Goal: Task Accomplishment & Management: Complete application form

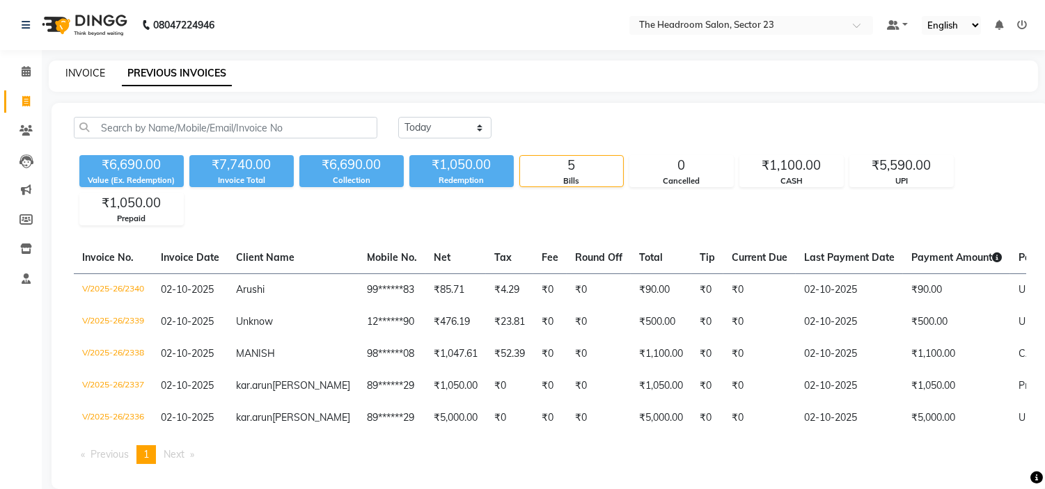
click at [84, 75] on link "INVOICE" at bounding box center [85, 73] width 40 height 13
select select "service"
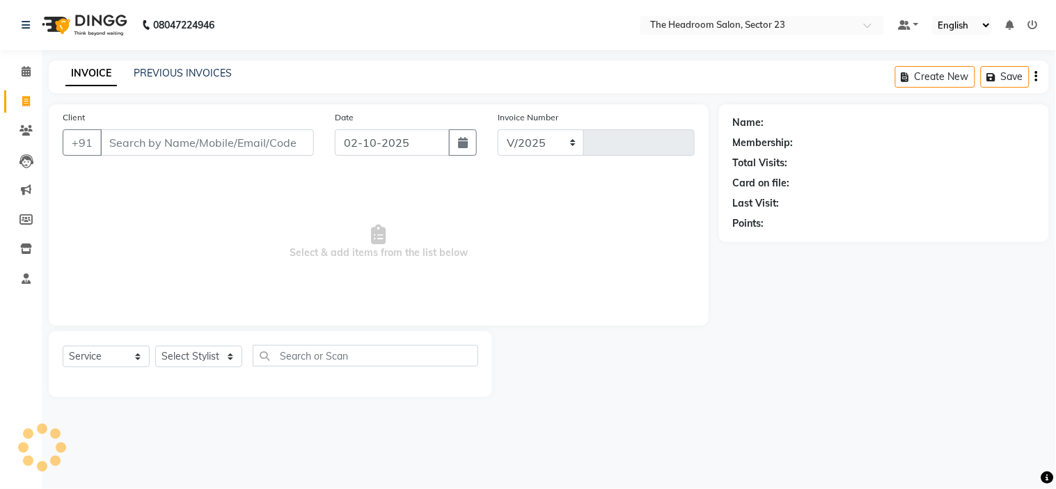
select select "6796"
type input "2341"
click at [124, 136] on input "Client" at bounding box center [207, 142] width 214 height 26
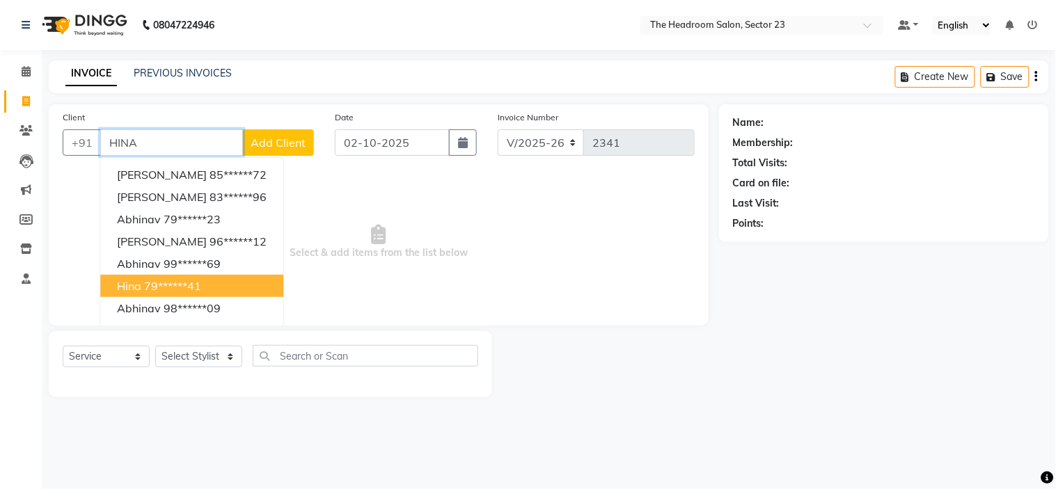
click at [166, 280] on ngb-highlight "79******41" at bounding box center [172, 286] width 57 height 14
type input "79******41"
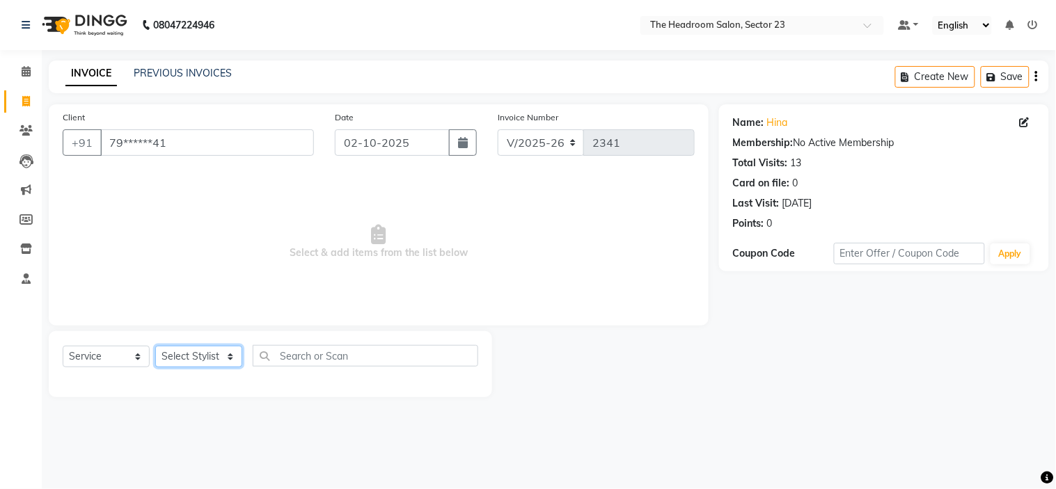
click at [213, 360] on select "Select Stylist [PERSON_NAME] [PERSON_NAME] [PERSON_NAME] Manager [PERSON_NAME] …" at bounding box center [198, 357] width 87 height 22
select select "53420"
click at [155, 347] on select "Select Stylist [PERSON_NAME] [PERSON_NAME] [PERSON_NAME] Manager [PERSON_NAME] …" at bounding box center [198, 357] width 87 height 22
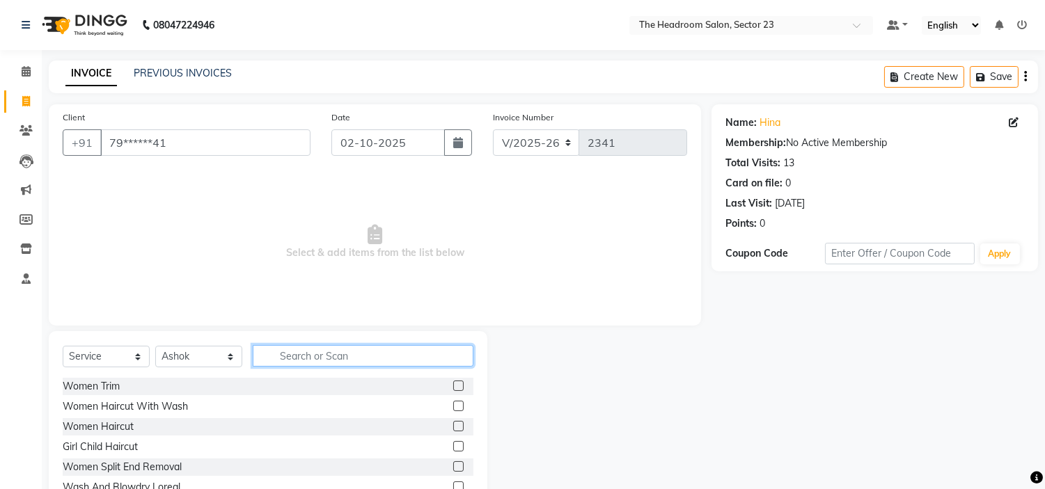
click at [315, 356] on input "text" at bounding box center [363, 356] width 221 height 22
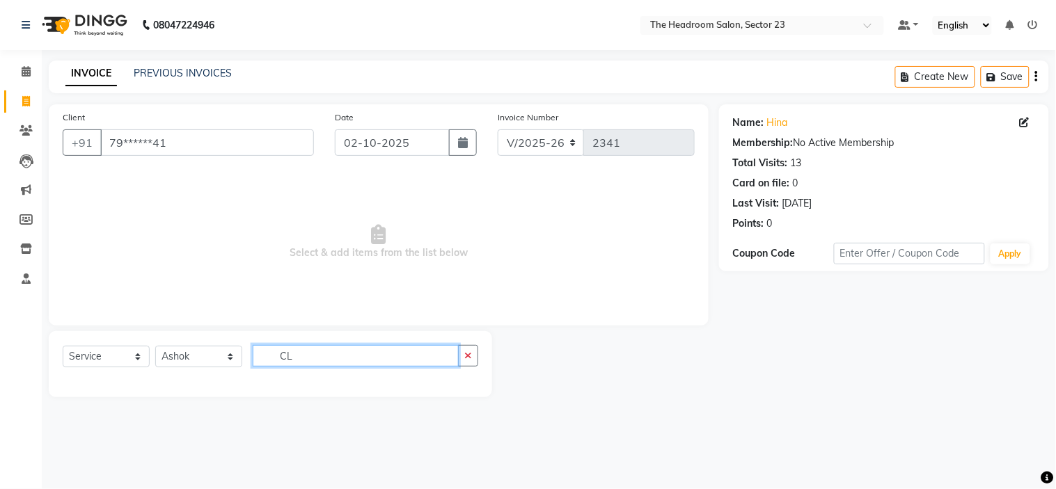
type input "C"
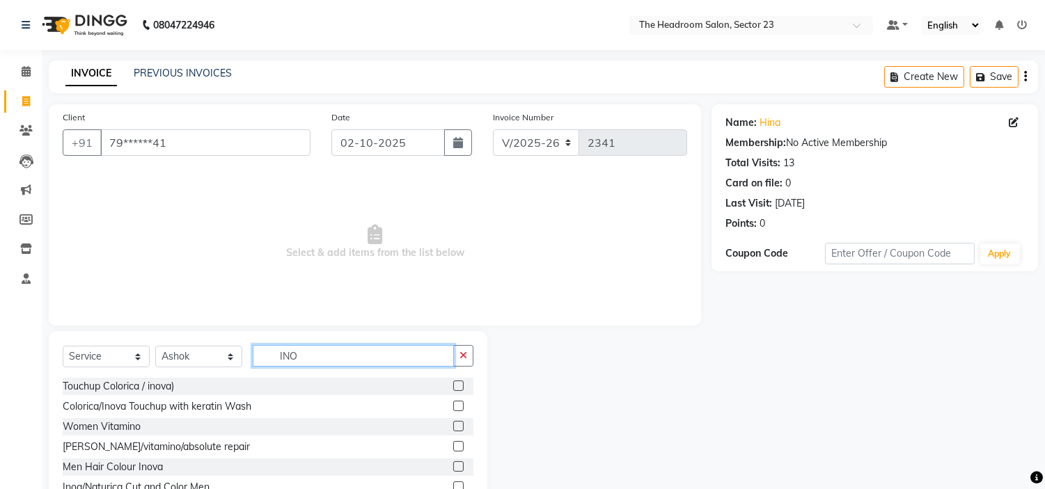
type input "INO"
click at [458, 402] on label at bounding box center [458, 406] width 10 height 10
click at [458, 402] on input "checkbox" at bounding box center [457, 406] width 9 height 9
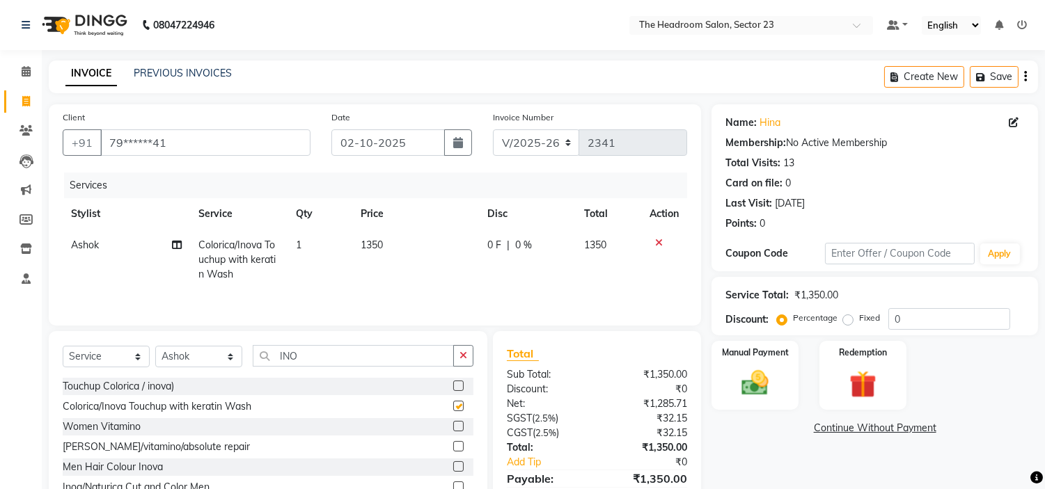
checkbox input "false"
click at [454, 388] on label at bounding box center [458, 386] width 10 height 10
click at [454, 388] on input "checkbox" at bounding box center [457, 386] width 9 height 9
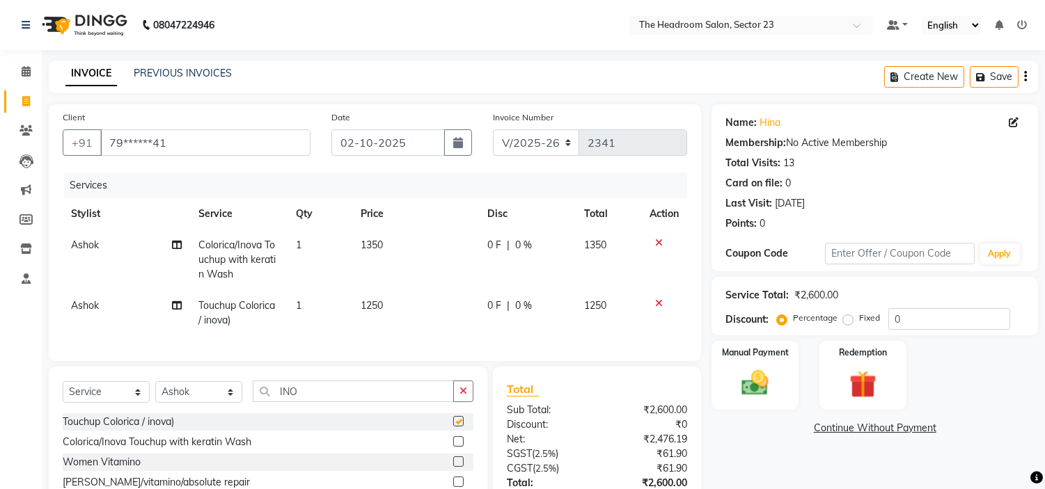
checkbox input "false"
click at [657, 242] on icon at bounding box center [659, 243] width 8 height 10
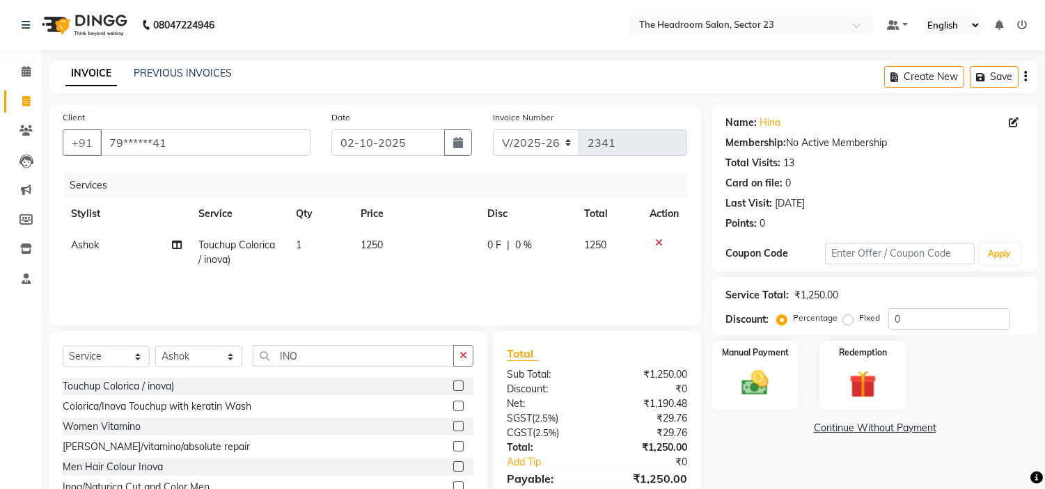
click at [659, 242] on icon at bounding box center [659, 243] width 8 height 10
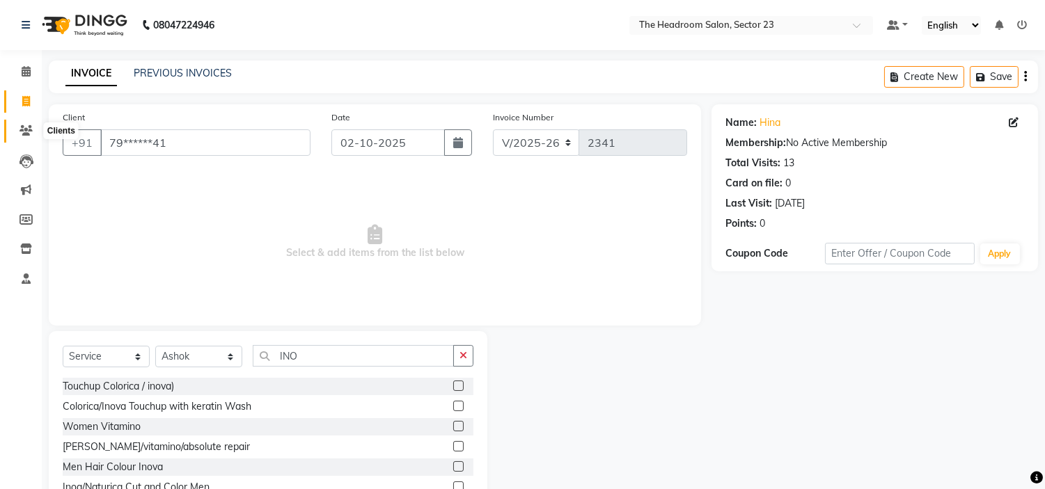
click at [26, 128] on icon at bounding box center [25, 130] width 13 height 10
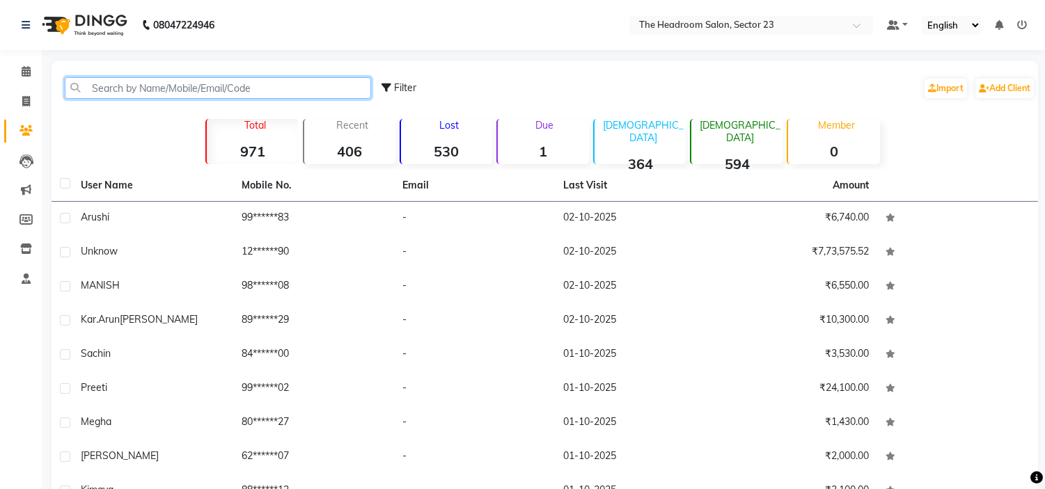
click at [198, 81] on input "text" at bounding box center [218, 88] width 306 height 22
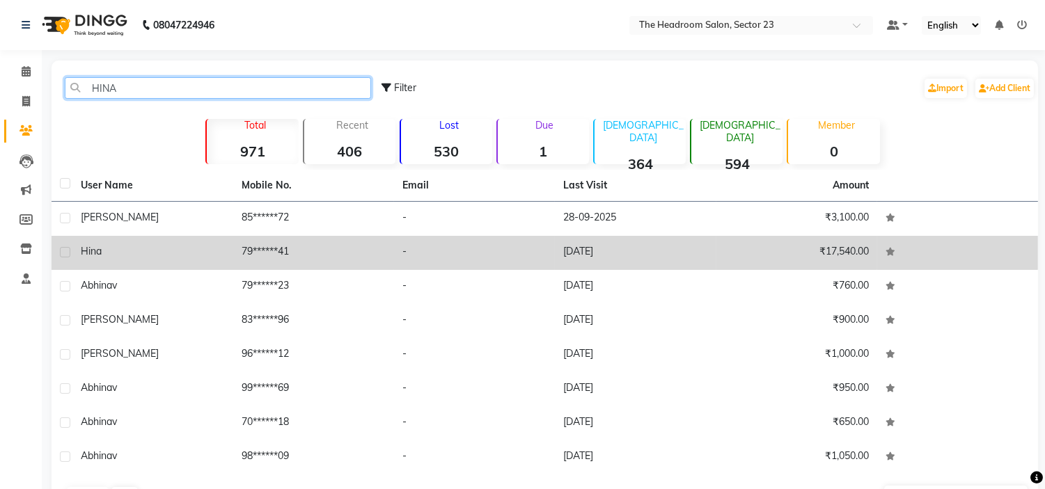
type input "HINA"
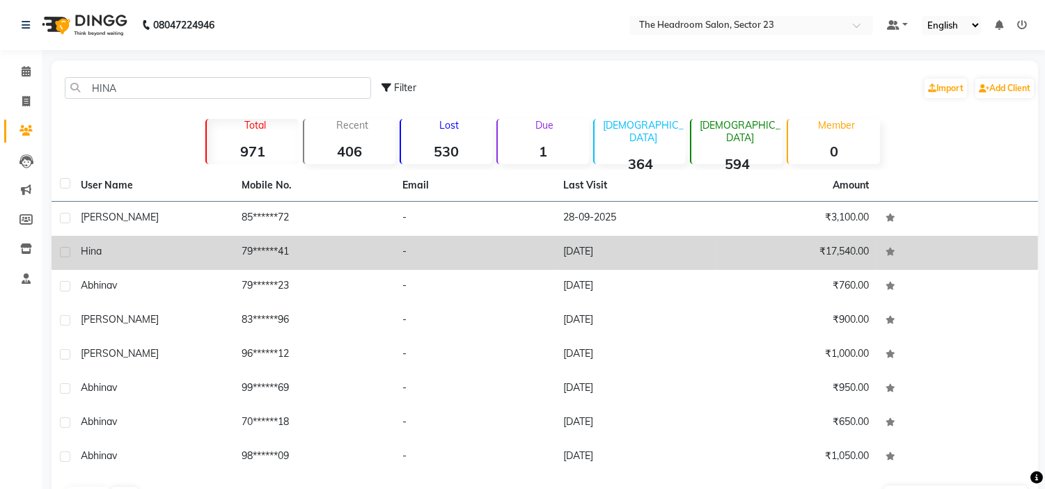
click at [371, 263] on td "79******41" at bounding box center [313, 253] width 161 height 34
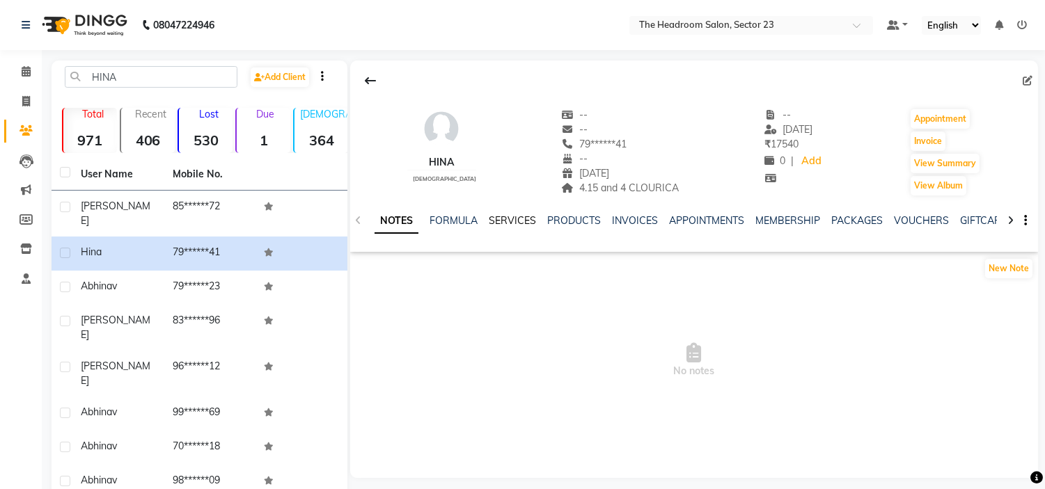
click at [506, 221] on link "SERVICES" at bounding box center [512, 220] width 47 height 13
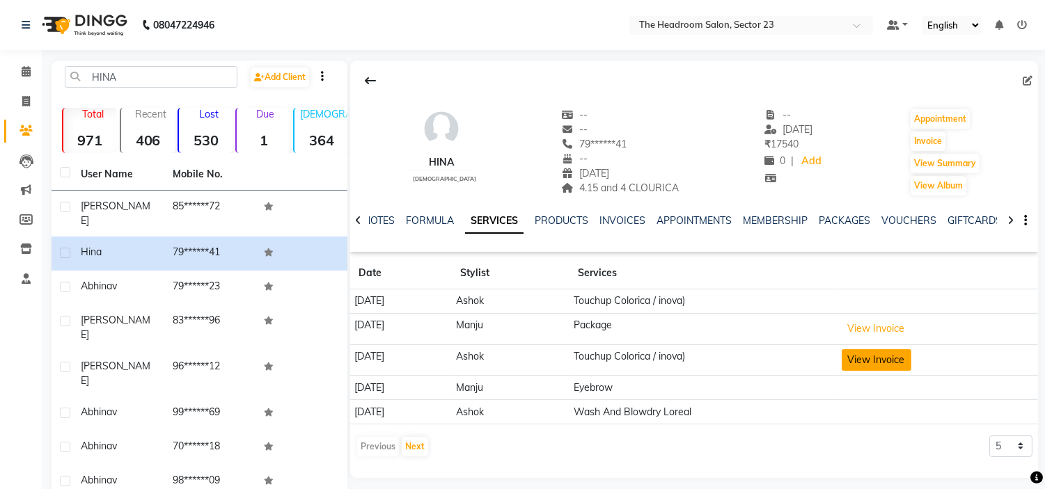
click at [878, 362] on button "View Invoice" at bounding box center [876, 360] width 70 height 22
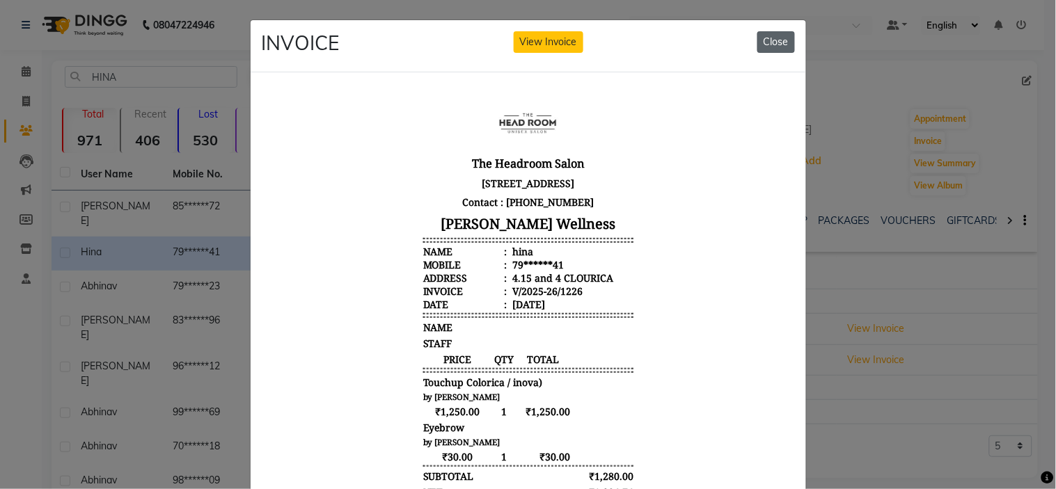
click at [770, 46] on button "Close" at bounding box center [776, 42] width 38 height 22
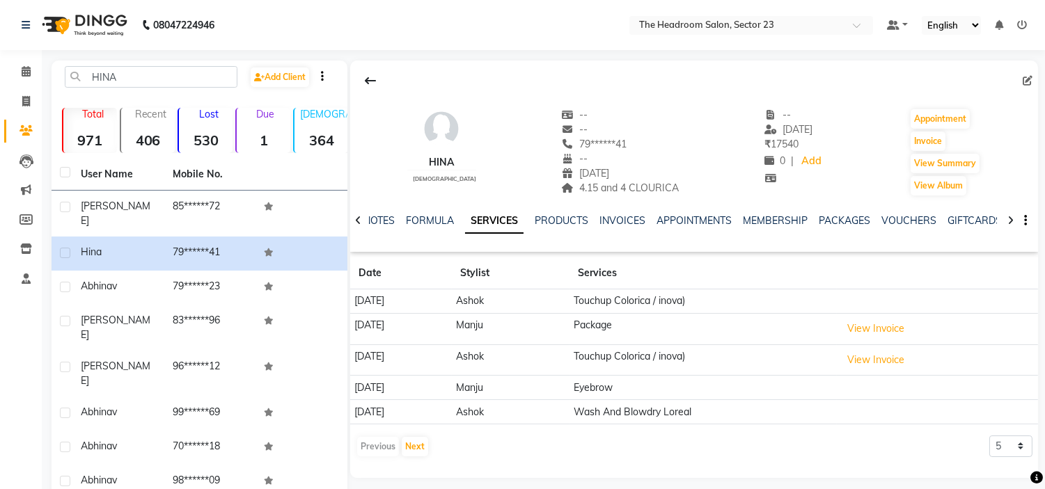
click at [631, 304] on td "Touchup Colorica / inova)" at bounding box center [702, 302] width 267 height 24
click at [773, 297] on td "Touchup Colorica / inova)" at bounding box center [702, 302] width 267 height 24
click at [412, 444] on button "Next" at bounding box center [415, 446] width 26 height 19
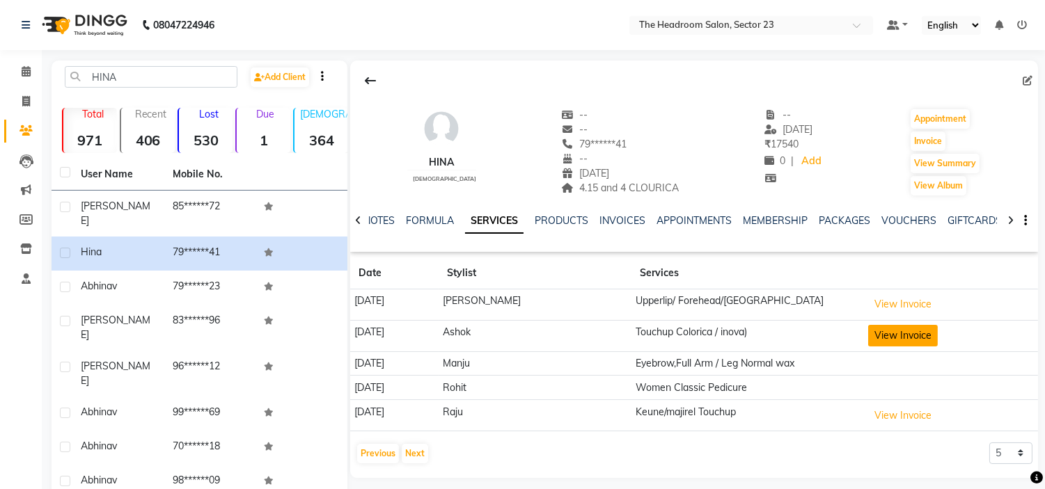
click at [871, 339] on button "View Invoice" at bounding box center [903, 336] width 70 height 22
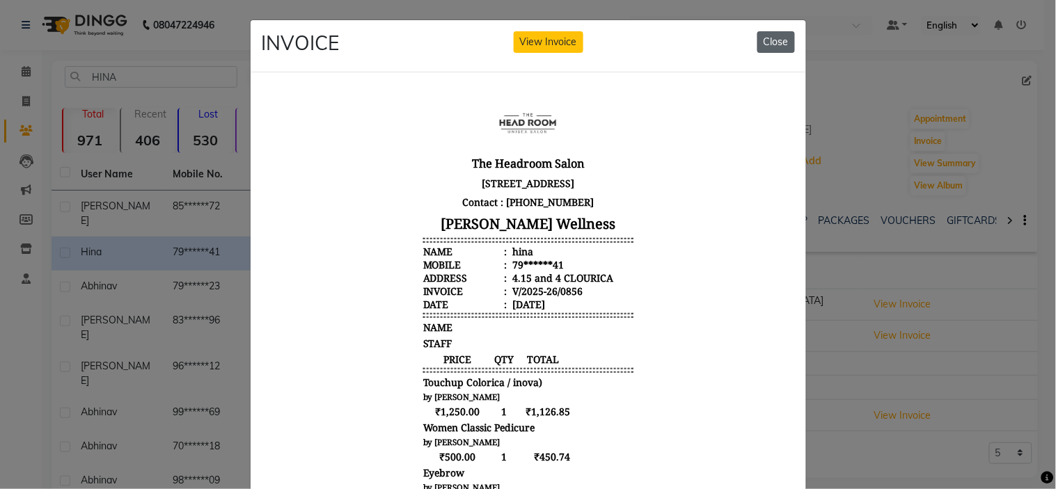
click at [773, 49] on button "Close" at bounding box center [776, 42] width 38 height 22
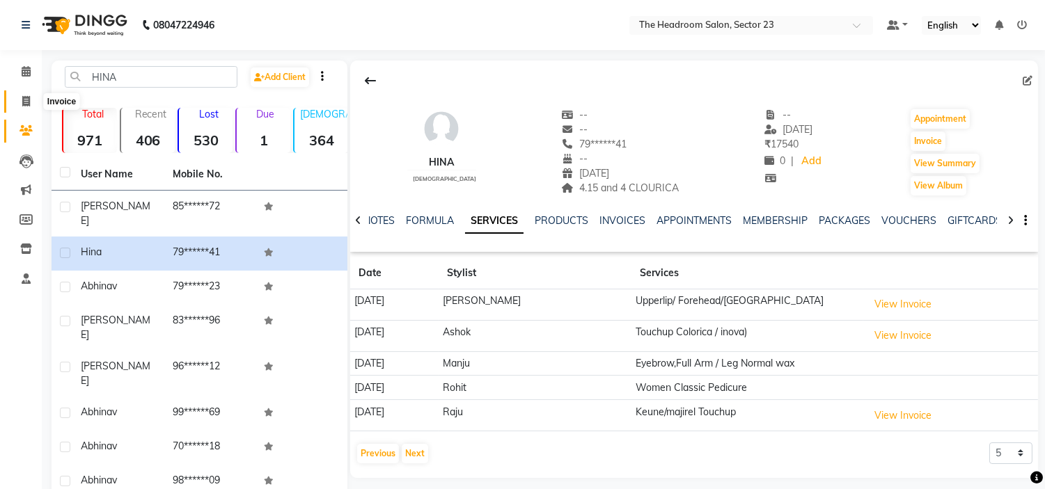
click at [14, 105] on span at bounding box center [26, 102] width 24 height 16
select select "service"
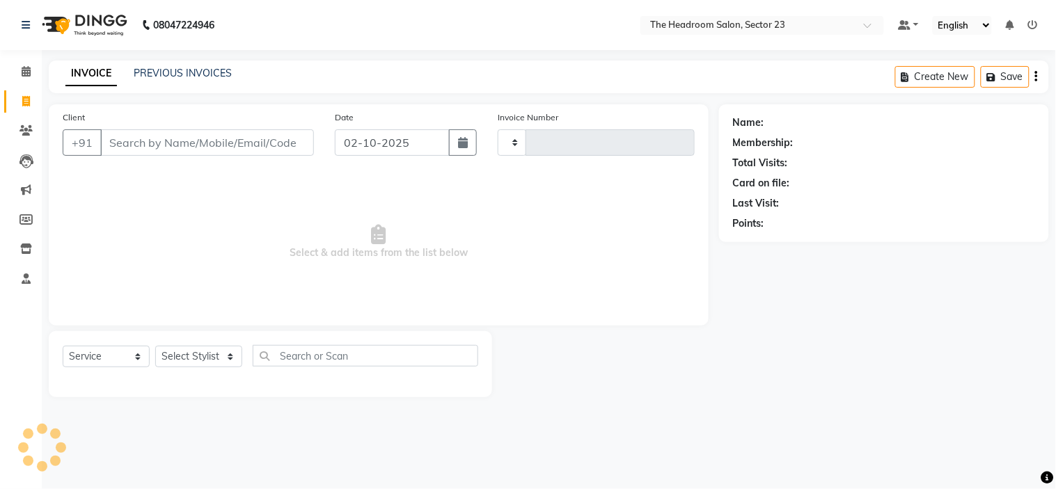
type input "2341"
select select "6796"
click at [149, 154] on input "Client" at bounding box center [207, 142] width 214 height 26
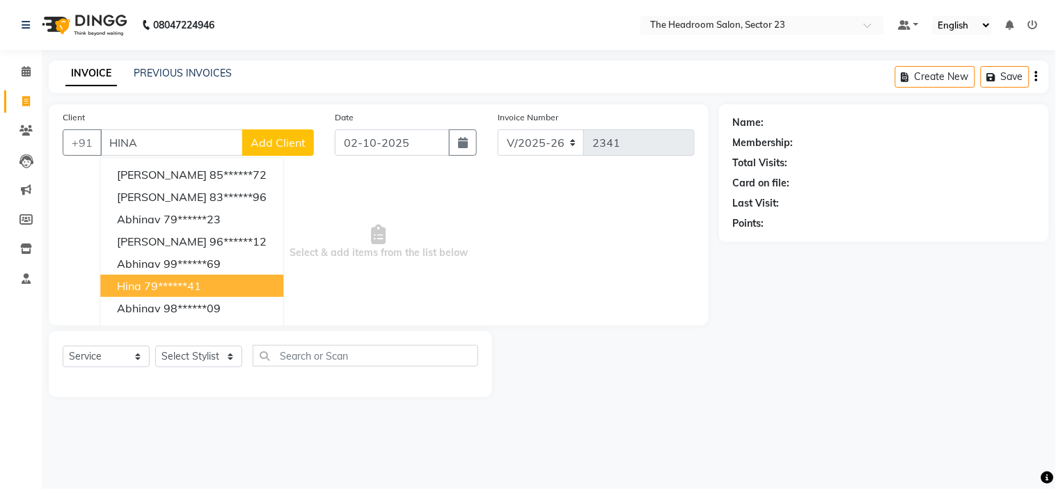
click at [175, 279] on ngb-highlight "79******41" at bounding box center [172, 286] width 57 height 14
type input "79******41"
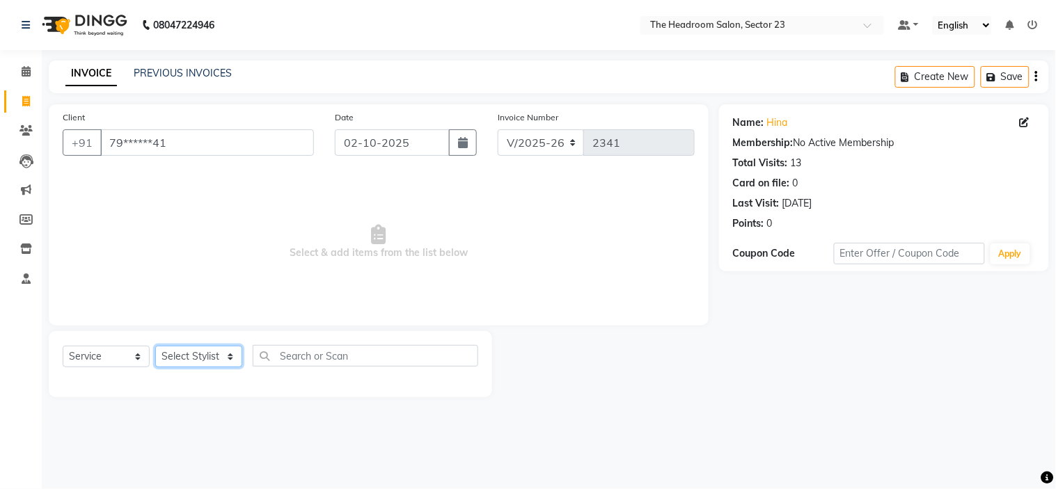
click at [216, 361] on select "Select Stylist [PERSON_NAME] [PERSON_NAME] [PERSON_NAME] Manager [PERSON_NAME] …" at bounding box center [198, 357] width 87 height 22
select select "53420"
click at [155, 347] on select "Select Stylist [PERSON_NAME] [PERSON_NAME] [PERSON_NAME] Manager [PERSON_NAME] …" at bounding box center [198, 357] width 87 height 22
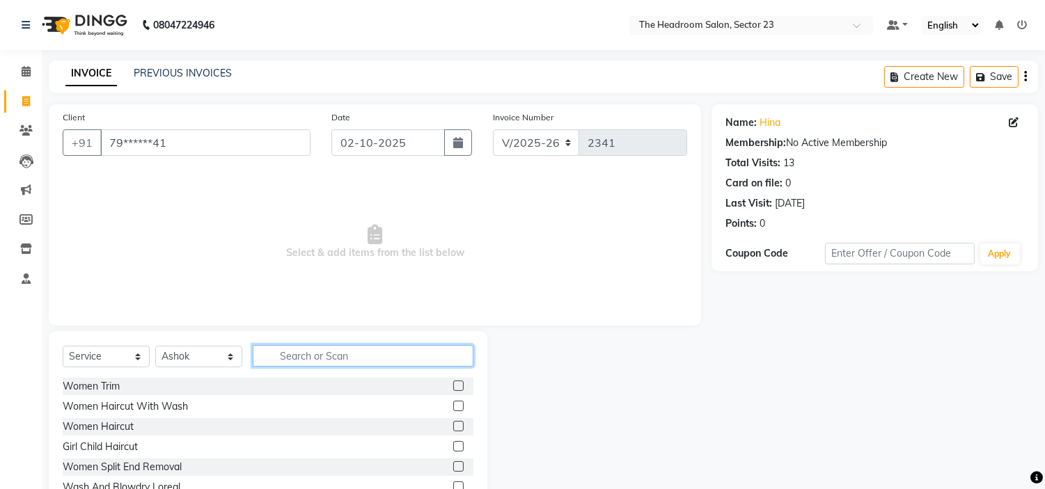
click at [267, 356] on input "text" at bounding box center [363, 356] width 221 height 22
type input "INO"
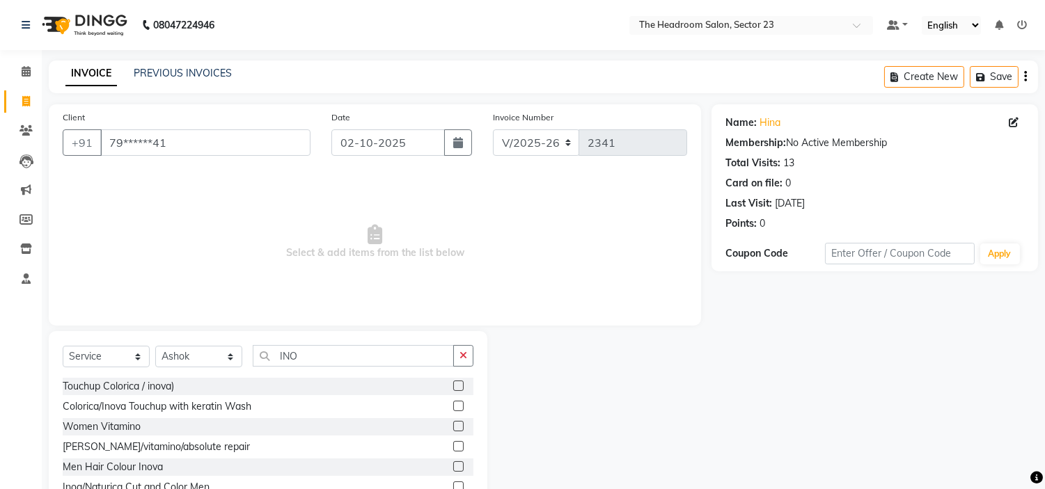
click at [457, 388] on label at bounding box center [458, 386] width 10 height 10
click at [457, 388] on input "checkbox" at bounding box center [457, 386] width 9 height 9
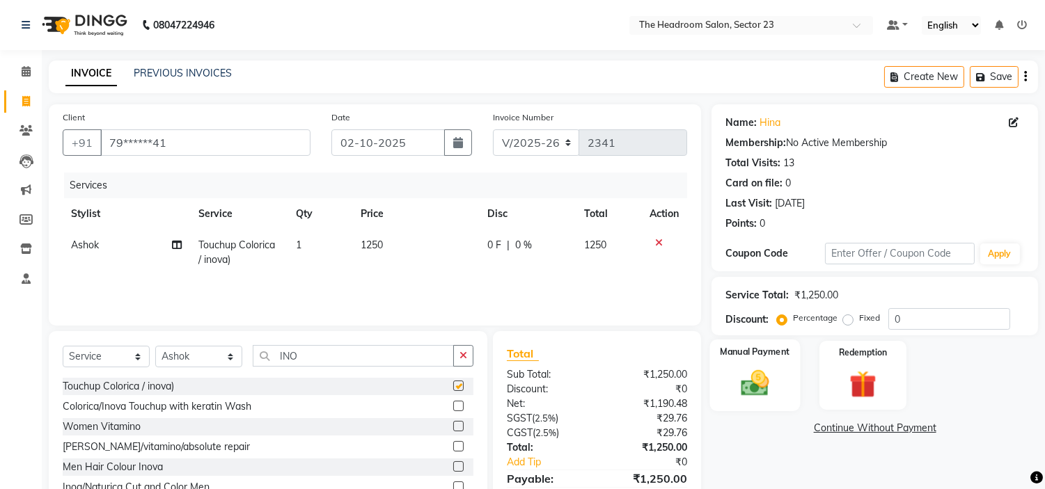
checkbox input "false"
click at [752, 372] on img at bounding box center [755, 383] width 46 height 33
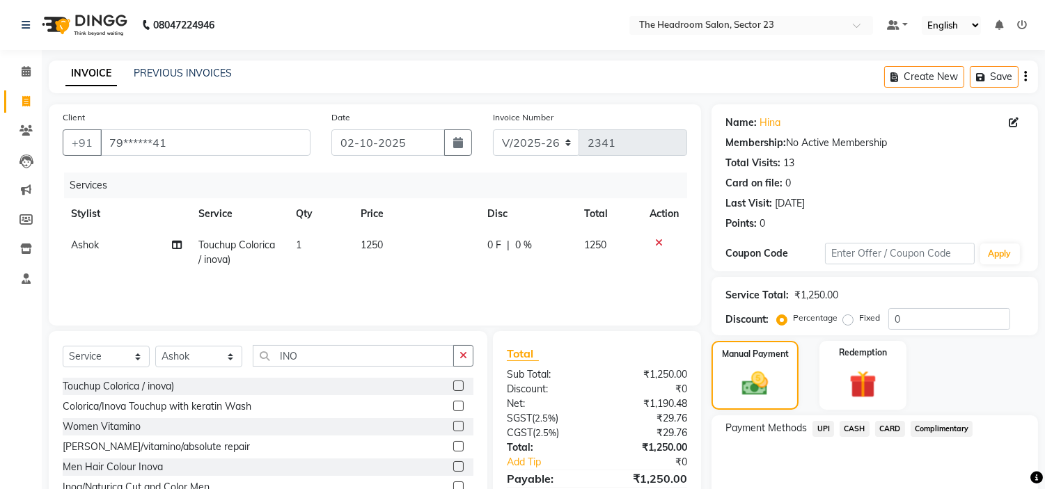
click at [823, 430] on span "UPI" at bounding box center [823, 429] width 22 height 16
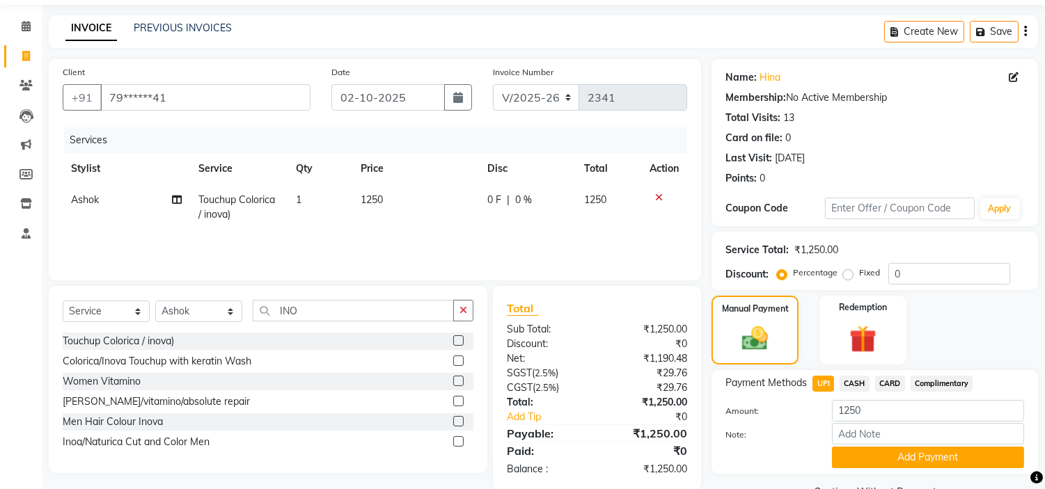
scroll to position [79, 0]
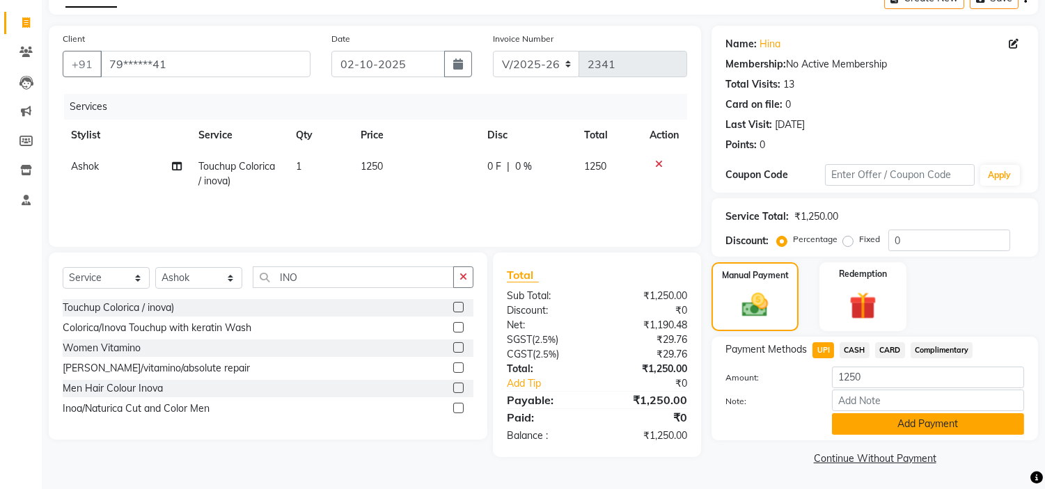
click at [943, 416] on button "Add Payment" at bounding box center [928, 424] width 192 height 22
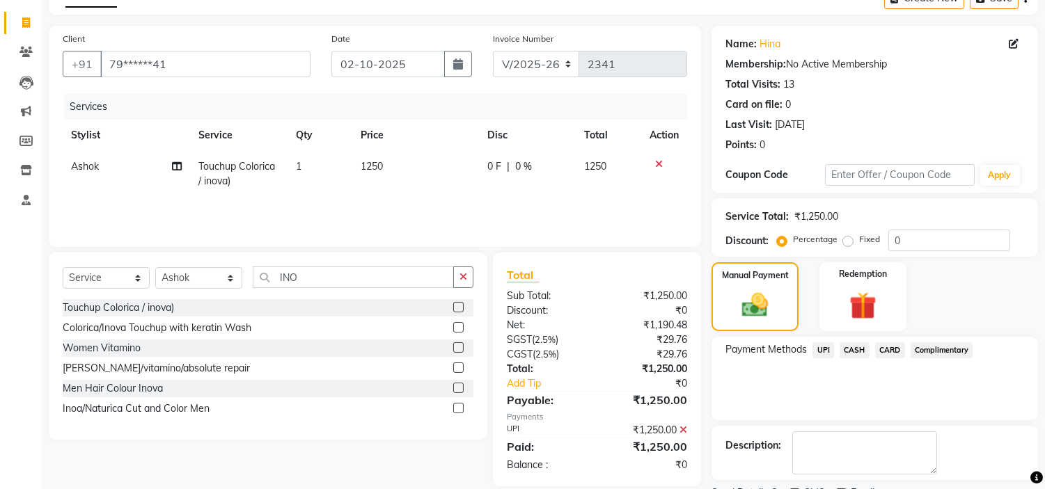
scroll to position [136, 0]
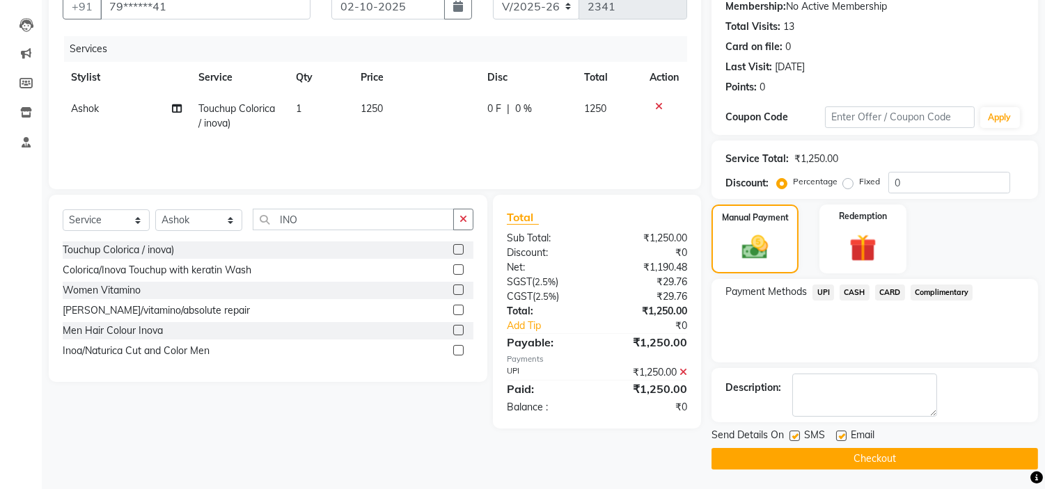
click at [861, 454] on button "Checkout" at bounding box center [874, 459] width 326 height 22
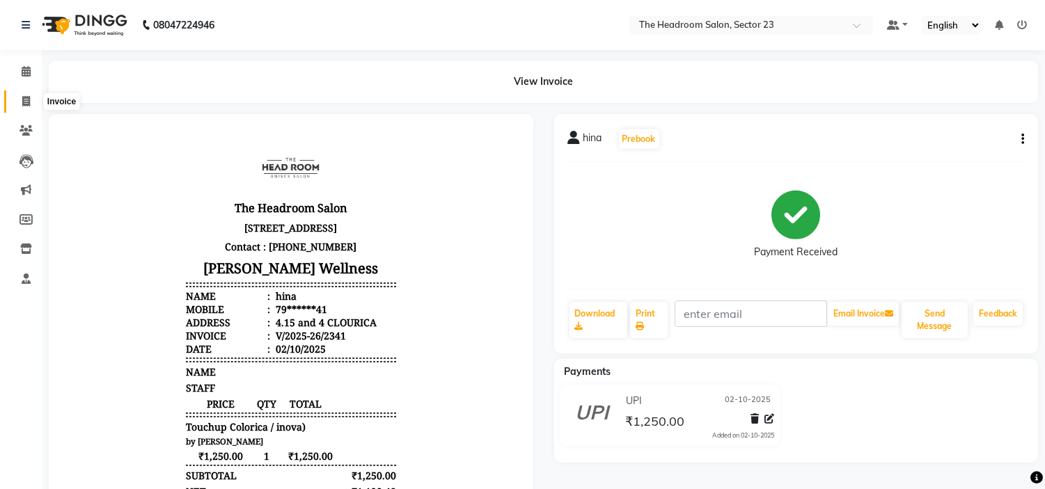
click at [17, 105] on span at bounding box center [26, 102] width 24 height 16
select select "service"
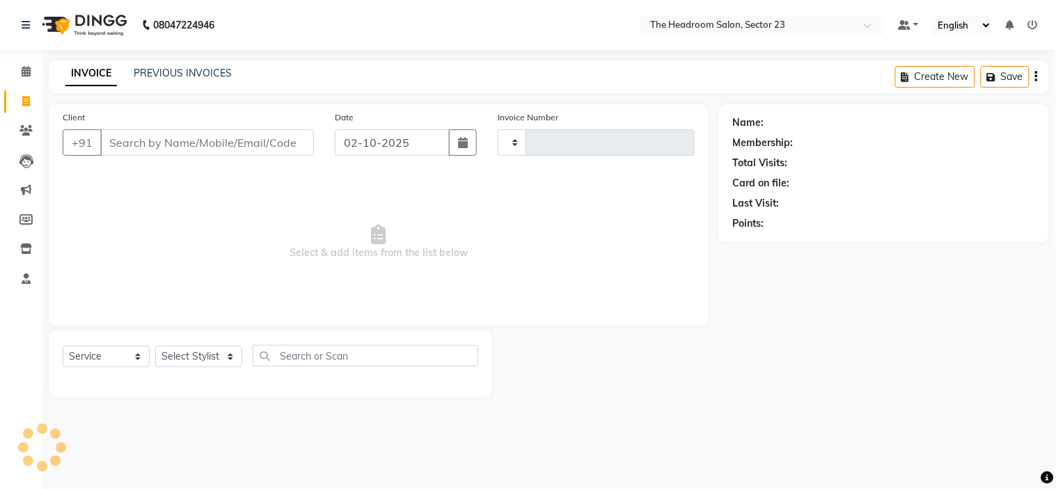
type input "2342"
select select "6796"
click at [151, 78] on link "PREVIOUS INVOICES" at bounding box center [183, 73] width 98 height 13
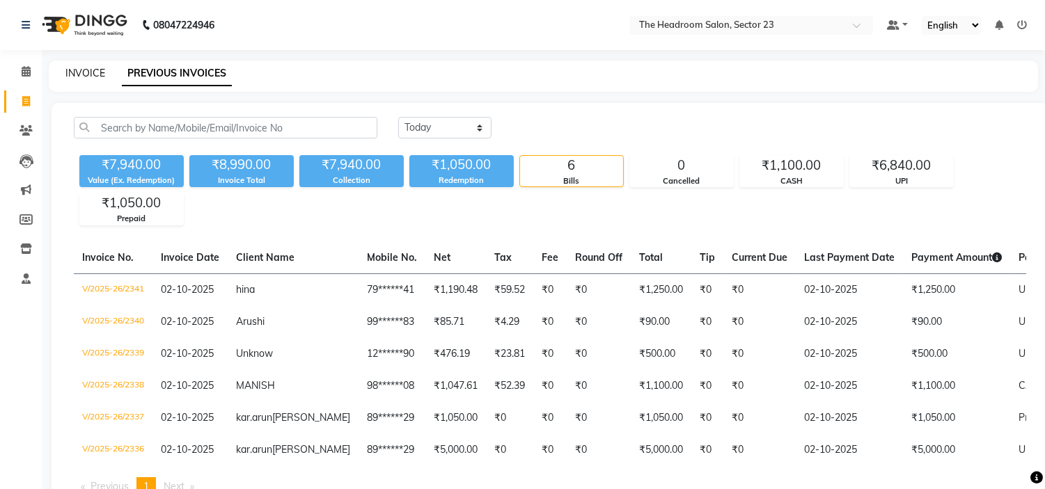
click at [79, 68] on link "INVOICE" at bounding box center [85, 73] width 40 height 13
select select "service"
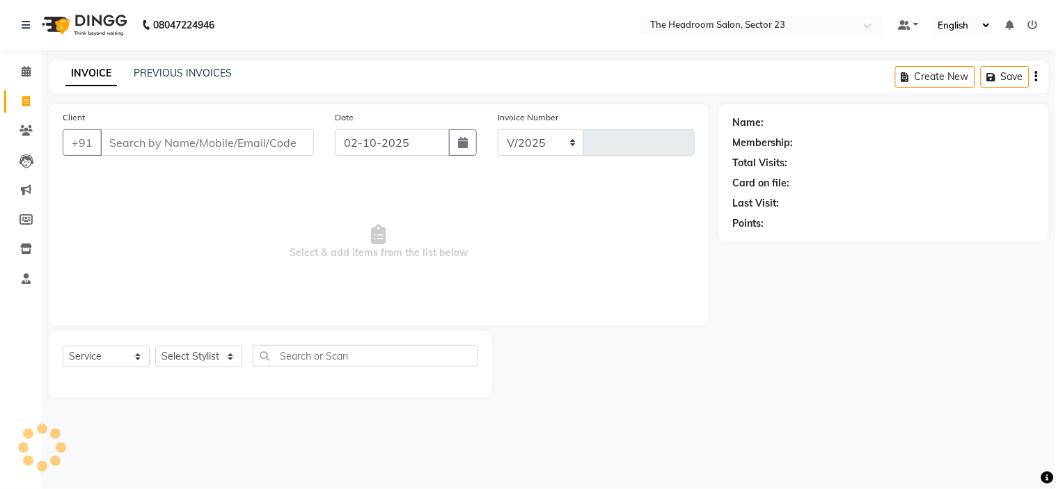
select select "6796"
type input "2342"
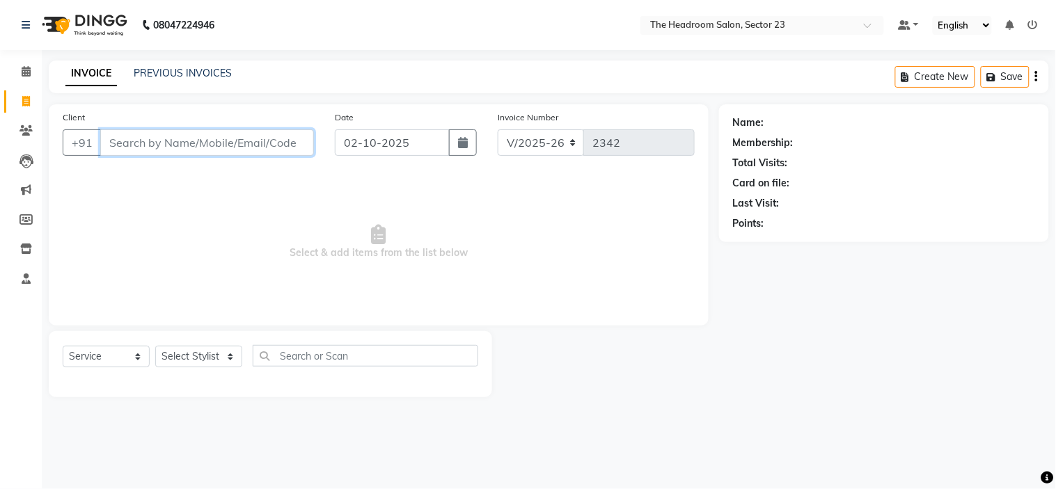
type input "C"
